Goal: Task Accomplishment & Management: Use online tool/utility

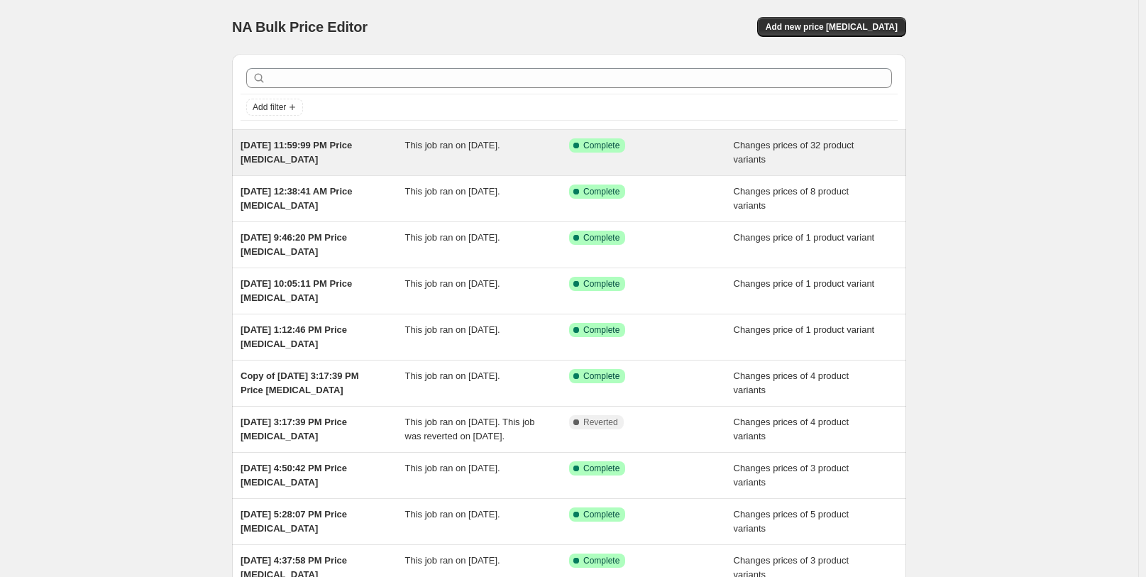
click at [475, 157] on div "This job ran on [DATE]." at bounding box center [487, 152] width 165 height 28
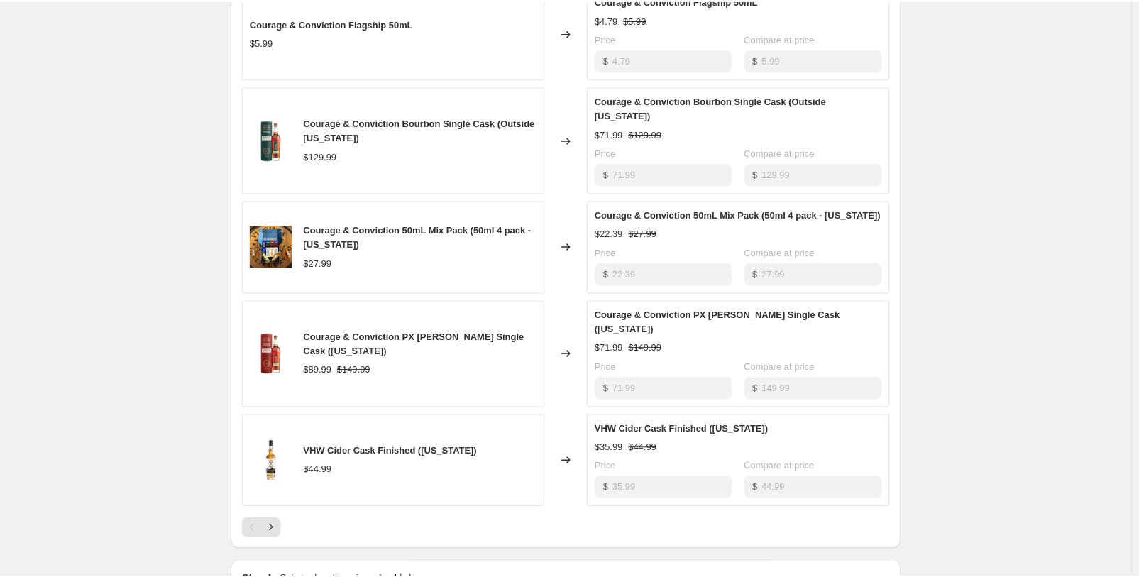
scroll to position [638, 0]
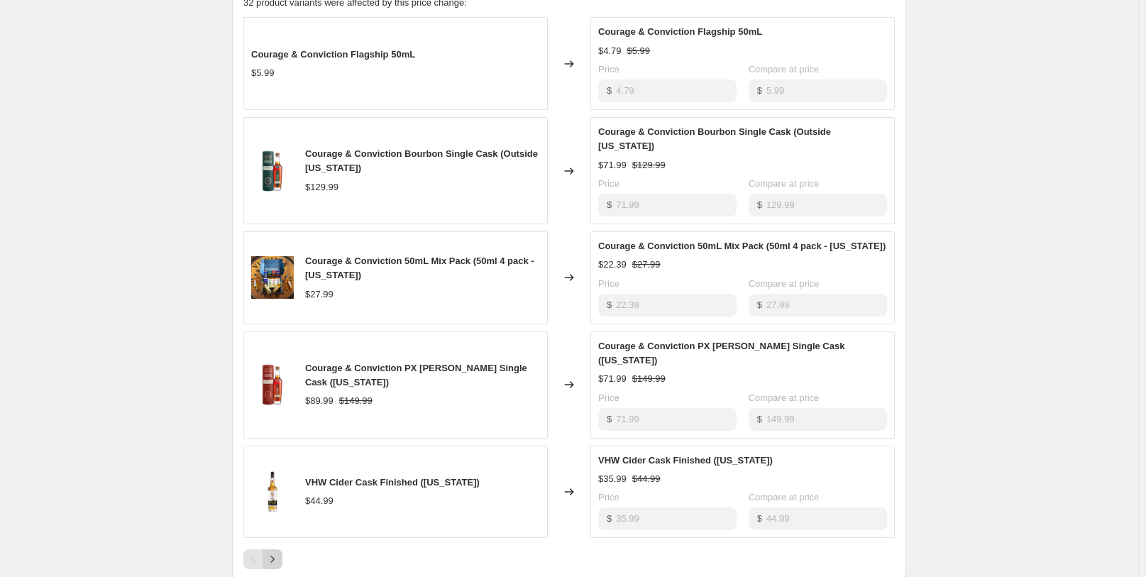
click at [273, 552] on icon "Next" at bounding box center [272, 559] width 14 height 14
